Goal: Share content

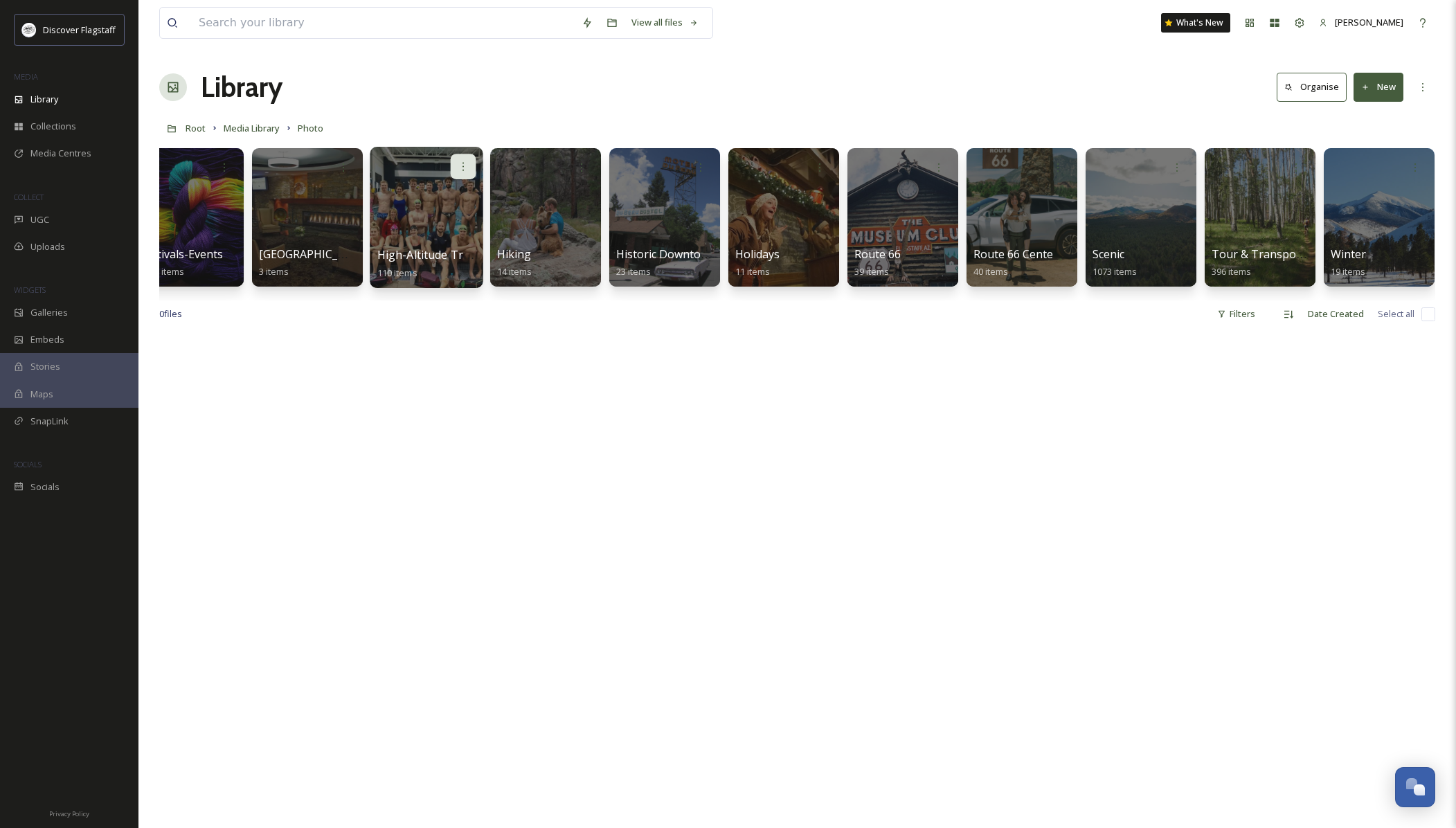
scroll to position [0, 864]
click at [1043, 208] on div at bounding box center [1022, 218] width 113 height 141
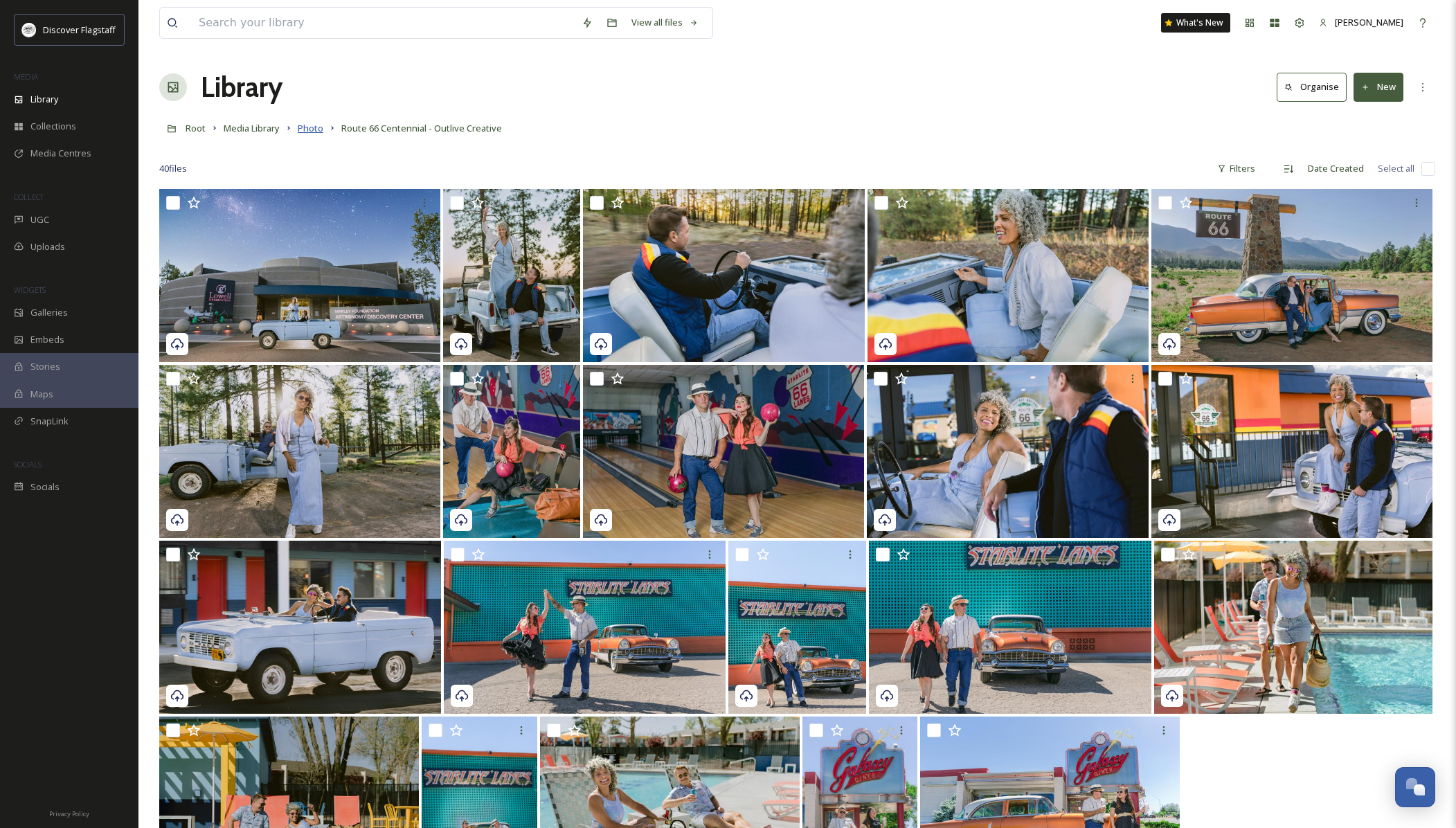
click at [321, 127] on span "Photo" at bounding box center [311, 128] width 26 height 13
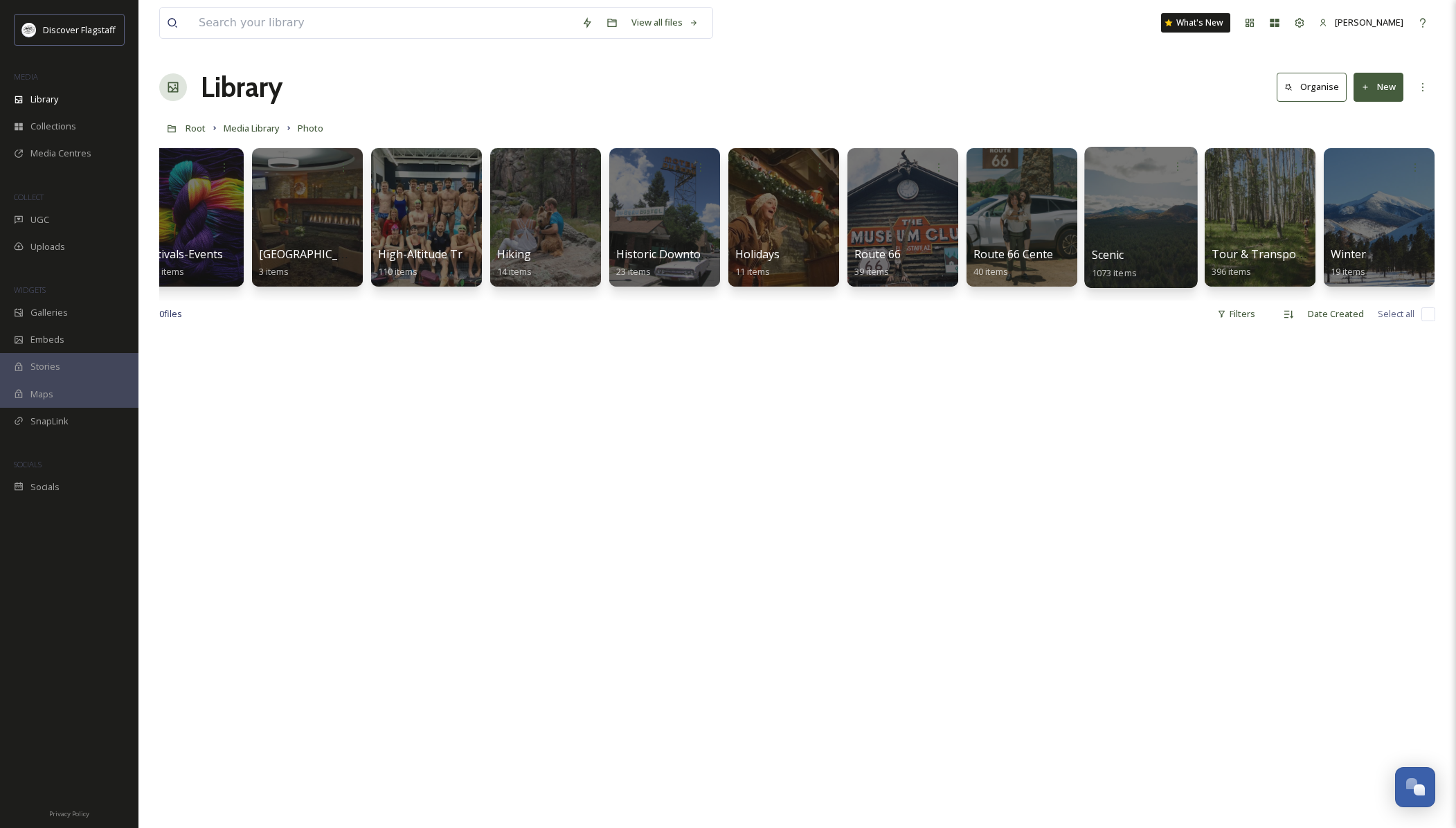
scroll to position [0, 864]
click at [1059, 167] on icon at bounding box center [1059, 166] width 11 height 11
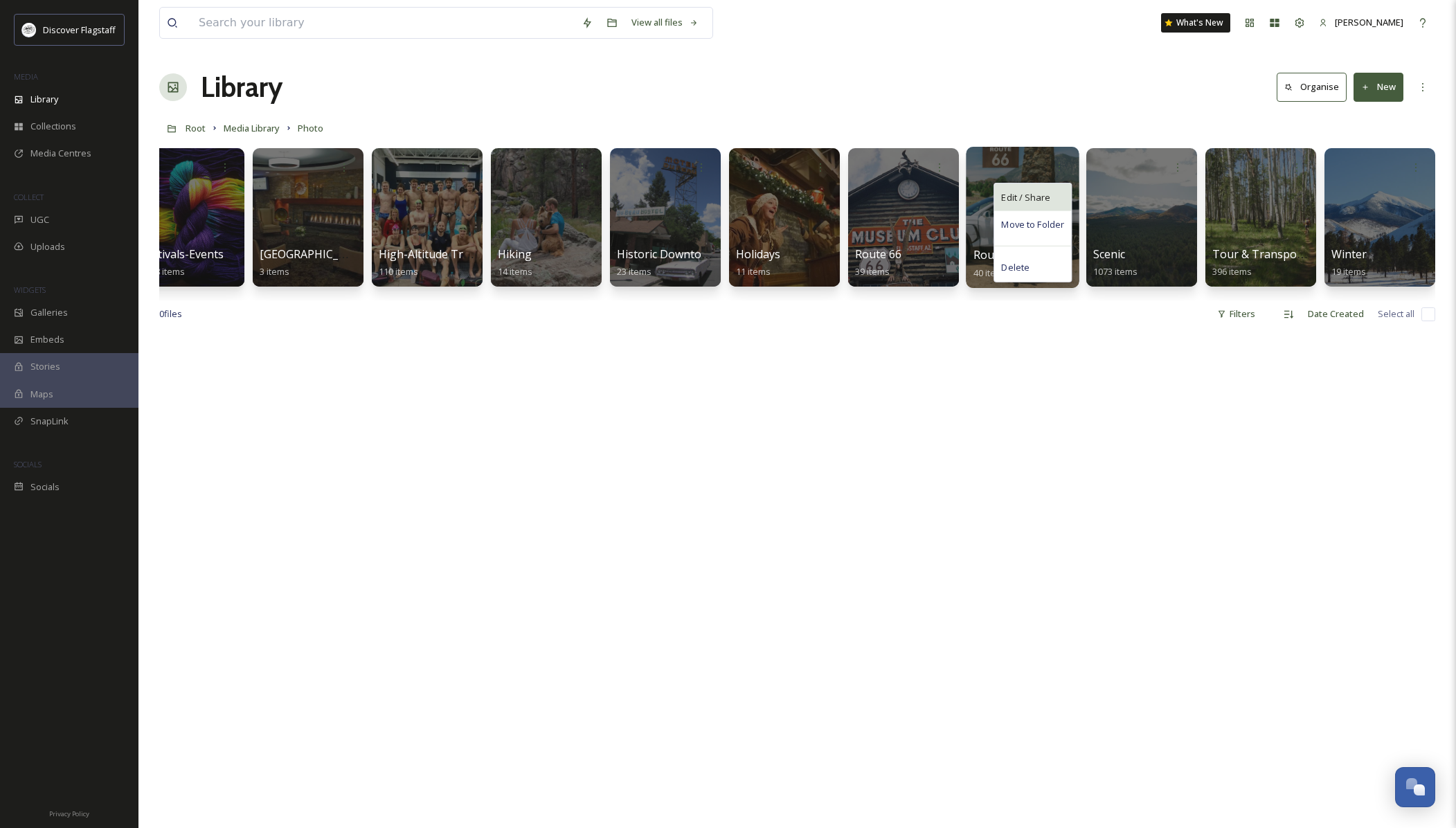
click at [1045, 198] on span "Edit / Share" at bounding box center [1026, 197] width 48 height 13
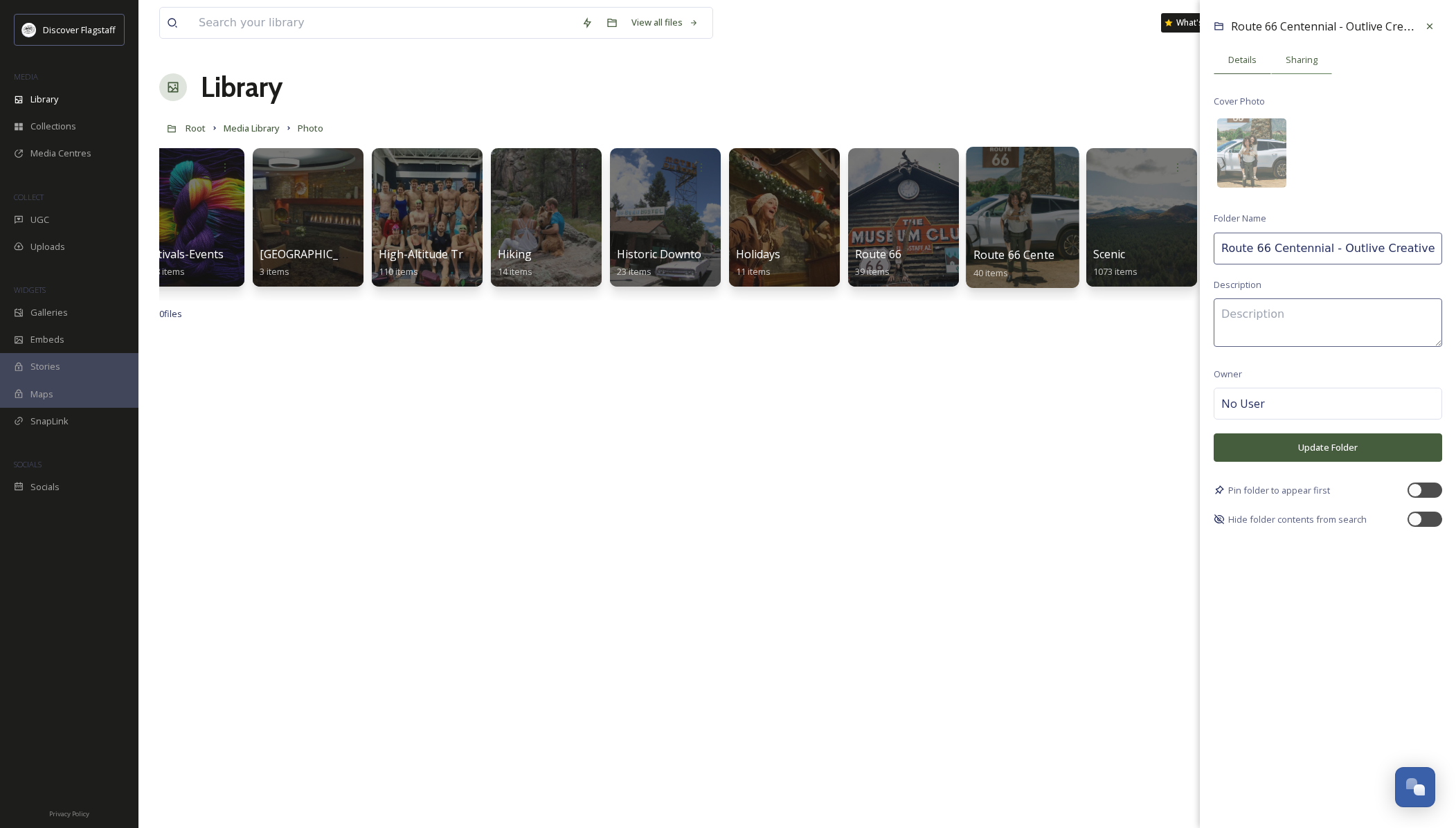
click at [1310, 63] on span "Sharing" at bounding box center [1301, 60] width 32 height 13
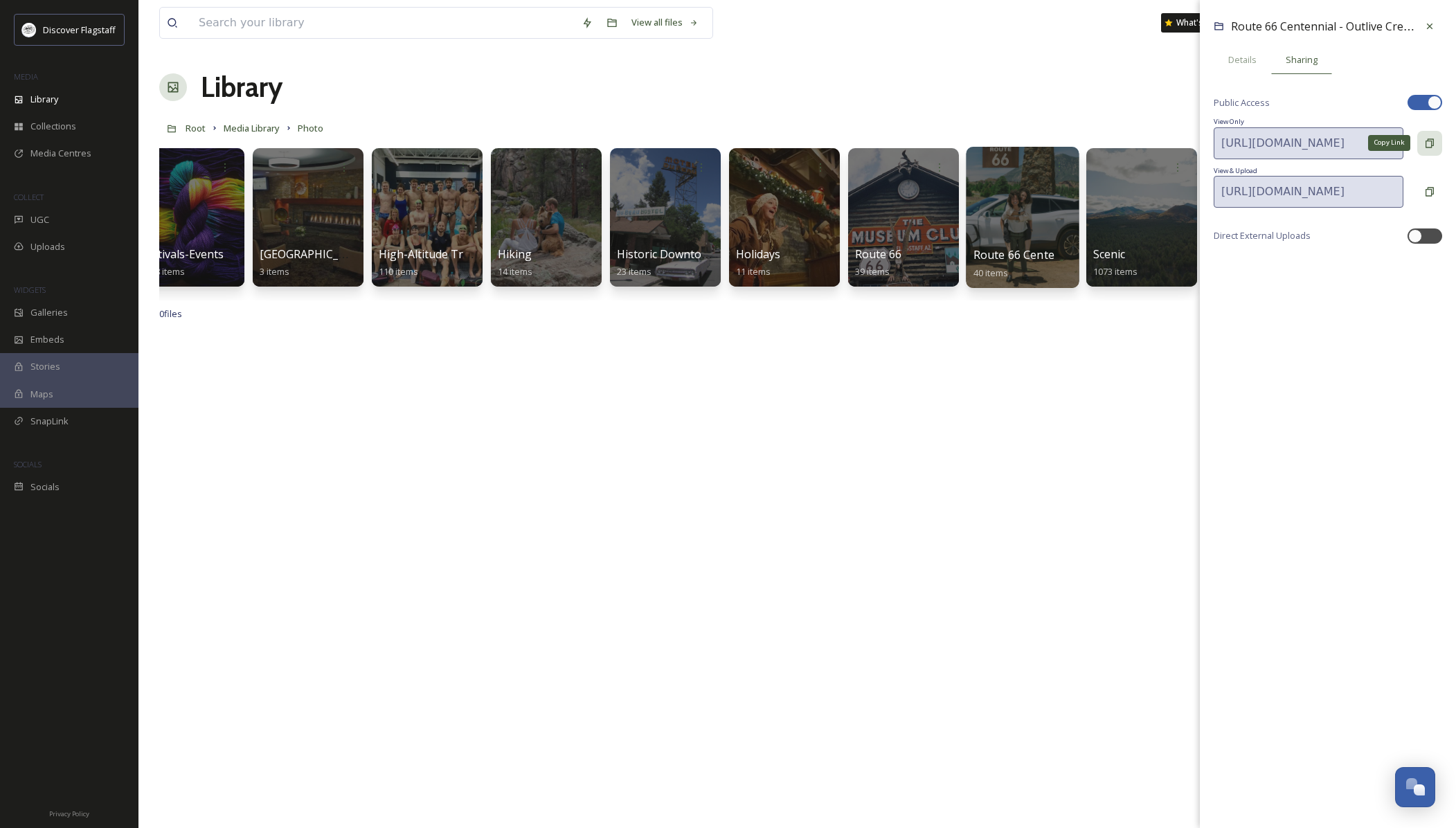
click at [1426, 142] on icon at bounding box center [1429, 143] width 8 height 9
drag, startPoint x: 1434, startPoint y: 353, endPoint x: 1452, endPoint y: 353, distance: 18.0
click at [1434, 353] on div "Route 66 Centennial - Outlive Creative Details Sharing Public Access View Only …" at bounding box center [1328, 414] width 256 height 828
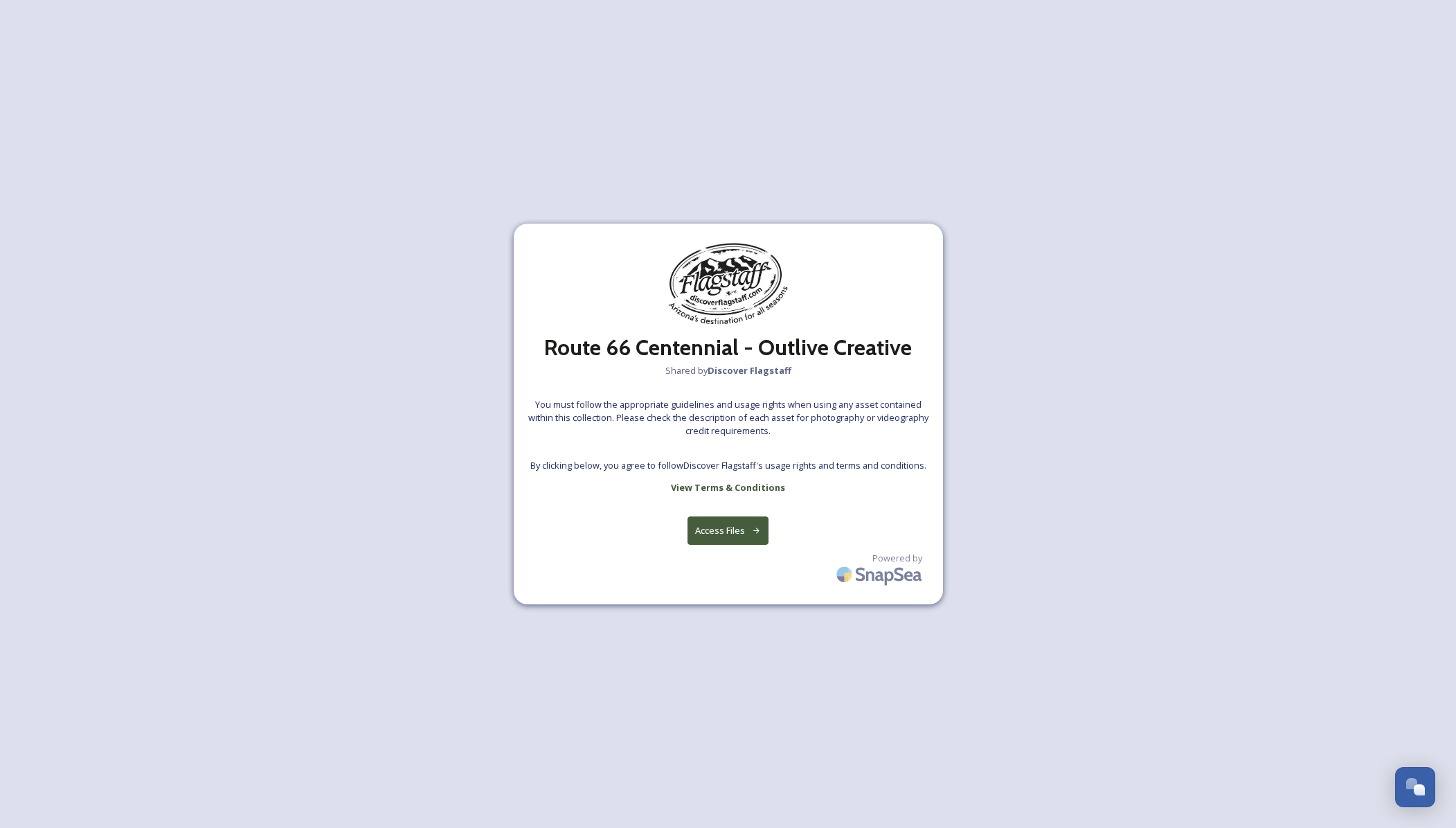
click at [724, 531] on button "Access Files" at bounding box center [728, 531] width 81 height 29
